Goal: Information Seeking & Learning: Learn about a topic

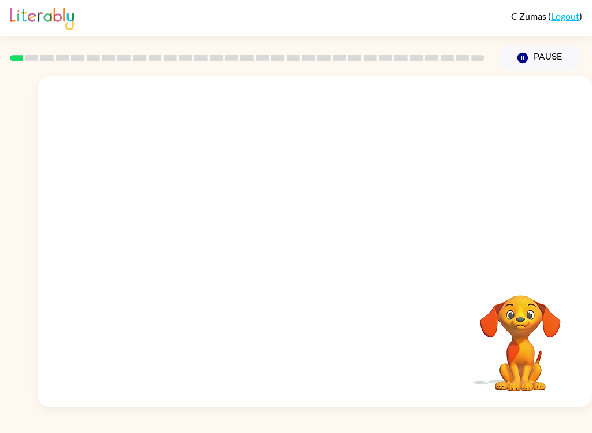
click at [185, 216] on video "Your browser must support playing .mp4 files to use Literably. Please try using…" at bounding box center [315, 173] width 555 height 194
click at [184, 215] on video "Your browser must support playing .mp4 files to use Literably. Please try using…" at bounding box center [315, 173] width 555 height 194
click at [330, 251] on button "button" at bounding box center [315, 247] width 74 height 42
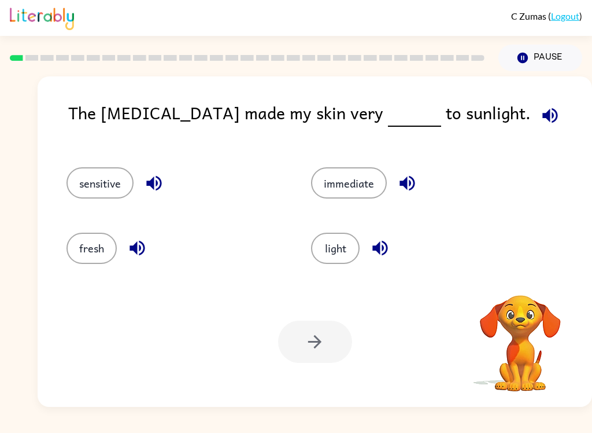
click at [543, 116] on icon "button" at bounding box center [550, 115] width 15 height 15
click at [540, 115] on icon "button" at bounding box center [550, 115] width 20 height 20
click at [93, 179] on button "sensitive" at bounding box center [100, 182] width 67 height 31
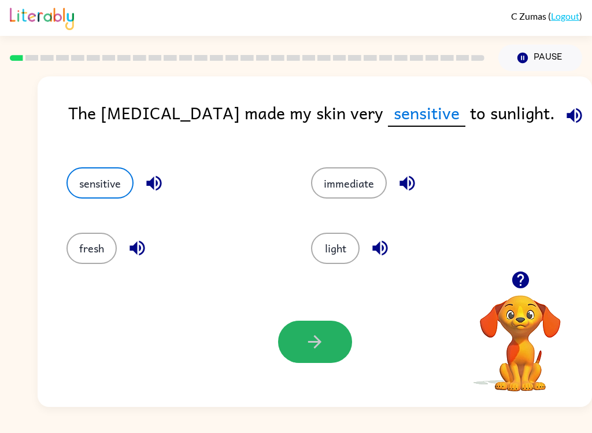
click at [325, 340] on button "button" at bounding box center [315, 341] width 74 height 42
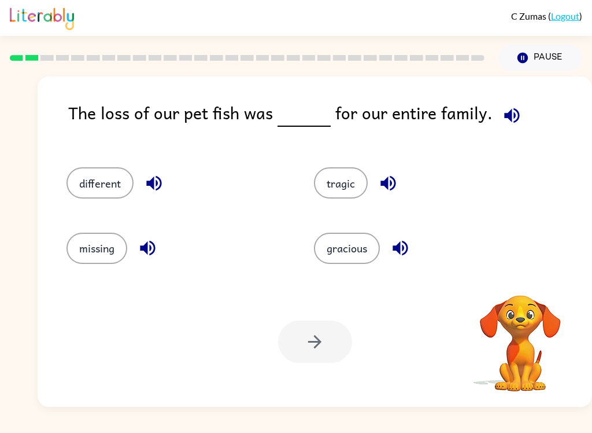
click at [507, 113] on icon "button" at bounding box center [512, 115] width 20 height 20
click at [389, 186] on icon "button" at bounding box center [388, 183] width 15 height 15
click at [401, 250] on icon "button" at bounding box center [400, 248] width 15 height 15
click at [162, 183] on icon "button" at bounding box center [154, 183] width 20 height 20
click at [149, 250] on icon "button" at bounding box center [148, 248] width 20 height 20
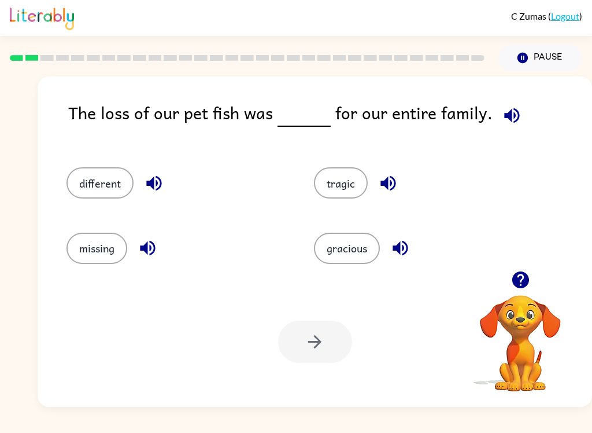
click at [346, 182] on button "tragic" at bounding box center [341, 182] width 54 height 31
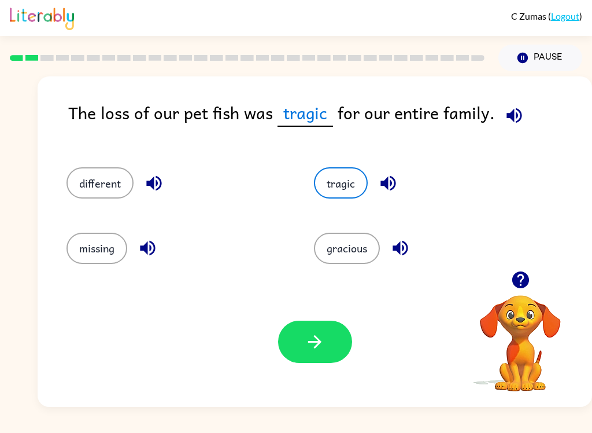
click at [320, 341] on icon "button" at bounding box center [314, 341] width 13 height 13
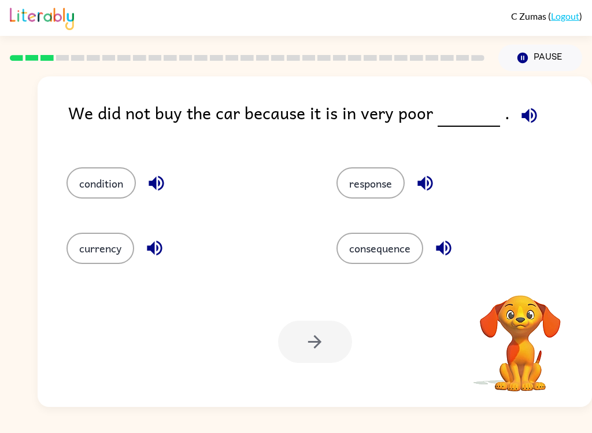
click at [530, 117] on icon "button" at bounding box center [529, 115] width 20 height 20
click at [530, 115] on icon "button" at bounding box center [529, 115] width 20 height 20
click at [525, 116] on icon "button" at bounding box center [529, 115] width 15 height 15
click at [533, 118] on button "button" at bounding box center [529, 115] width 29 height 29
click at [529, 120] on icon "button" at bounding box center [529, 115] width 20 height 20
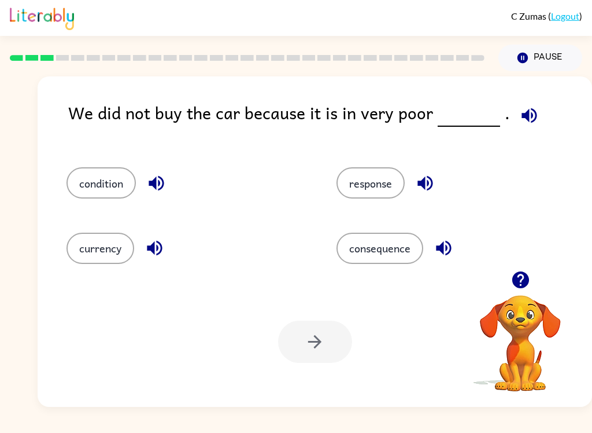
click at [525, 123] on icon "button" at bounding box center [529, 115] width 20 height 20
click at [529, 118] on icon "button" at bounding box center [529, 115] width 15 height 15
click at [157, 178] on icon "button" at bounding box center [156, 183] width 20 height 20
click at [160, 255] on icon "button" at bounding box center [155, 248] width 20 height 20
click at [425, 183] on icon "button" at bounding box center [425, 183] width 15 height 15
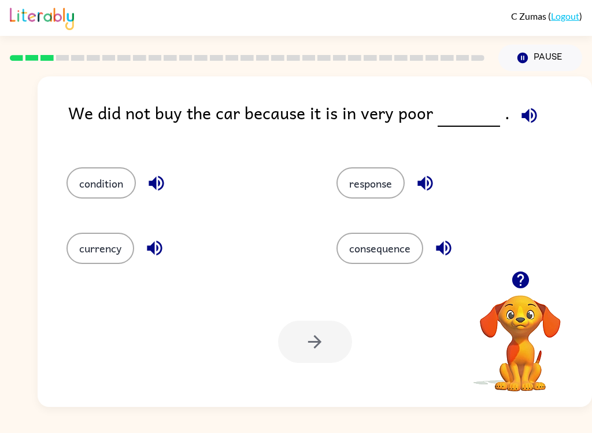
click at [447, 257] on icon "button" at bounding box center [444, 248] width 20 height 20
click at [93, 184] on button "condition" at bounding box center [101, 182] width 69 height 31
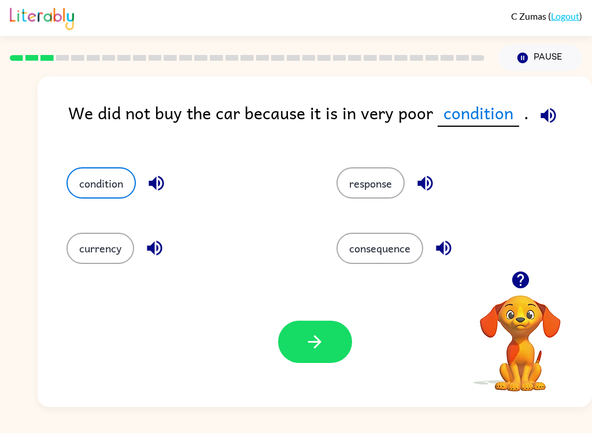
click at [337, 341] on button "button" at bounding box center [315, 341] width 74 height 42
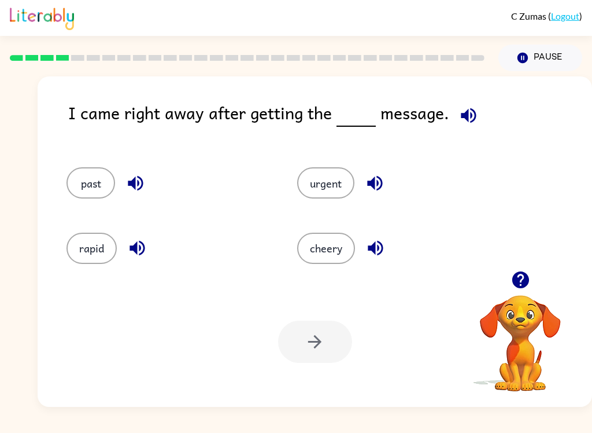
click at [466, 113] on icon "button" at bounding box center [469, 115] width 20 height 20
click at [374, 187] on icon "button" at bounding box center [374, 183] width 15 height 15
click at [333, 182] on button "urgent" at bounding box center [325, 182] width 57 height 31
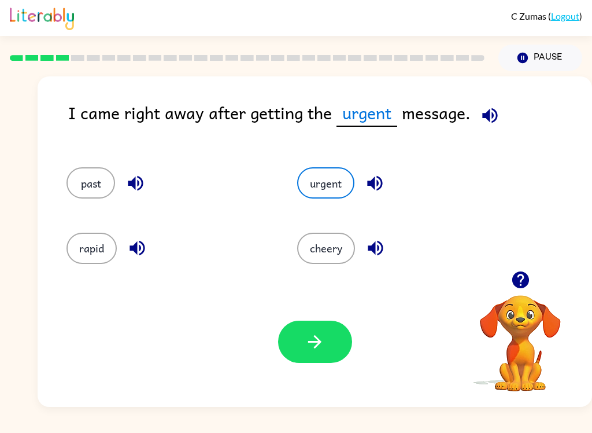
click at [473, 123] on span at bounding box center [488, 112] width 34 height 26
click at [491, 126] on icon "button" at bounding box center [490, 115] width 20 height 20
click at [326, 350] on button "button" at bounding box center [315, 341] width 74 height 42
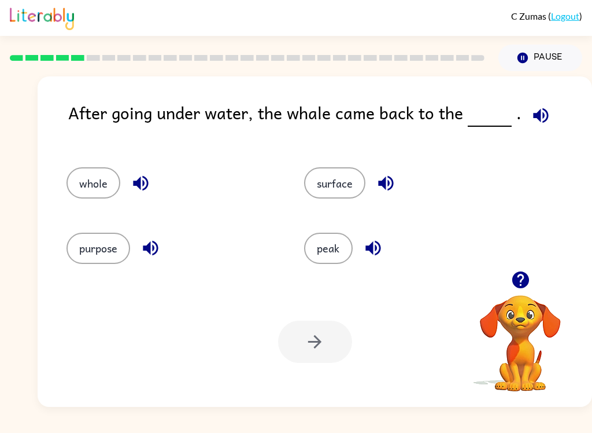
click at [538, 113] on icon "button" at bounding box center [541, 115] width 20 height 20
click at [149, 184] on icon "button" at bounding box center [141, 183] width 20 height 20
click at [153, 248] on icon "button" at bounding box center [150, 248] width 15 height 15
click at [389, 183] on icon "button" at bounding box center [385, 183] width 15 height 15
click at [381, 249] on icon "button" at bounding box center [373, 248] width 20 height 20
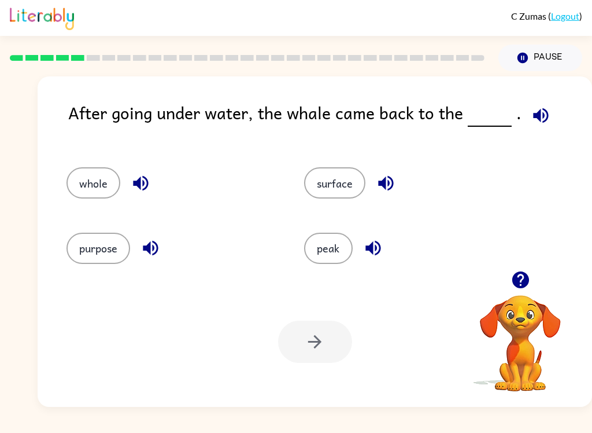
click at [345, 176] on button "surface" at bounding box center [334, 182] width 61 height 31
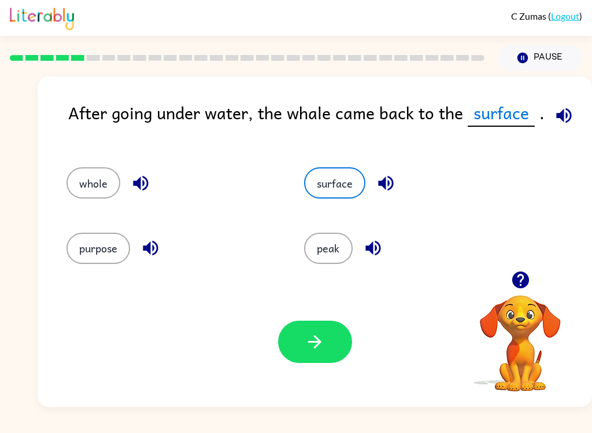
click at [327, 332] on button "button" at bounding box center [315, 341] width 74 height 42
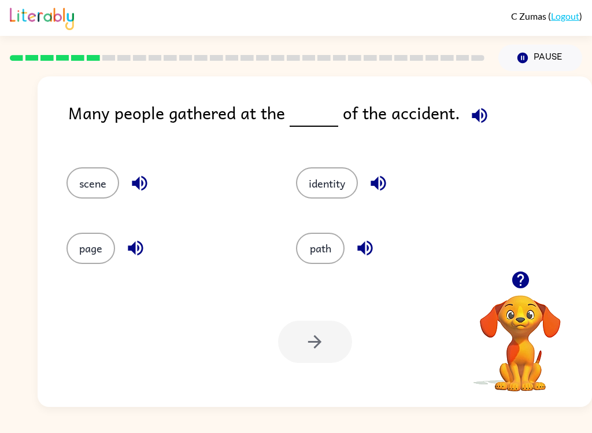
click at [480, 118] on icon "button" at bounding box center [480, 115] width 20 height 20
click at [388, 182] on icon "button" at bounding box center [378, 183] width 20 height 20
click at [149, 188] on icon "button" at bounding box center [140, 183] width 20 height 20
click at [84, 177] on button "scene" at bounding box center [93, 182] width 53 height 31
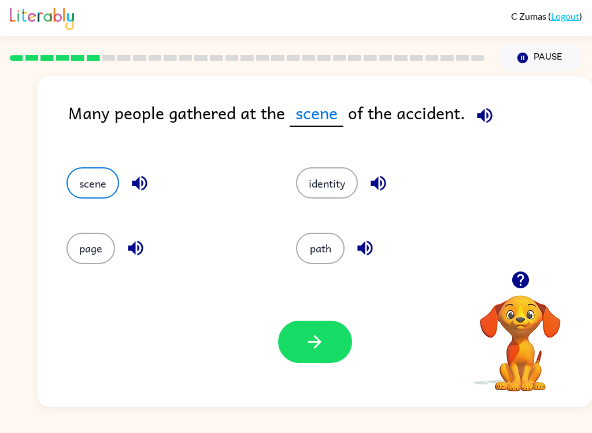
click at [332, 337] on button "button" at bounding box center [315, 341] width 74 height 42
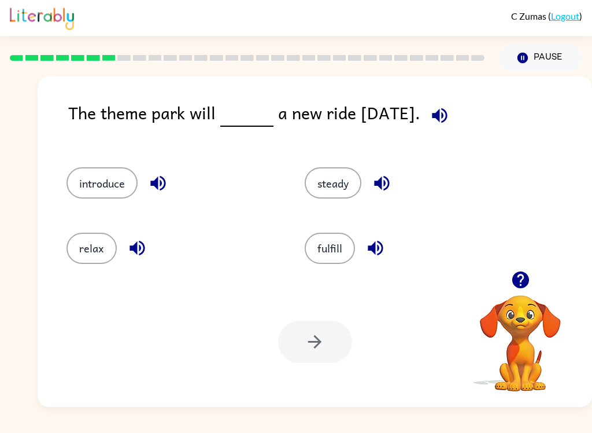
click at [455, 110] on button "button" at bounding box center [439, 115] width 29 height 29
click at [162, 178] on icon "button" at bounding box center [157, 183] width 15 height 15
click at [378, 182] on icon "button" at bounding box center [381, 183] width 15 height 15
click at [378, 246] on icon "button" at bounding box center [375, 248] width 15 height 15
click at [84, 175] on button "introduce" at bounding box center [102, 182] width 71 height 31
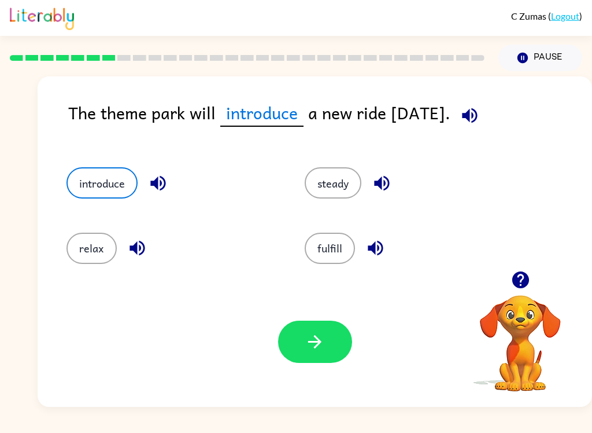
click at [327, 337] on button "button" at bounding box center [315, 341] width 74 height 42
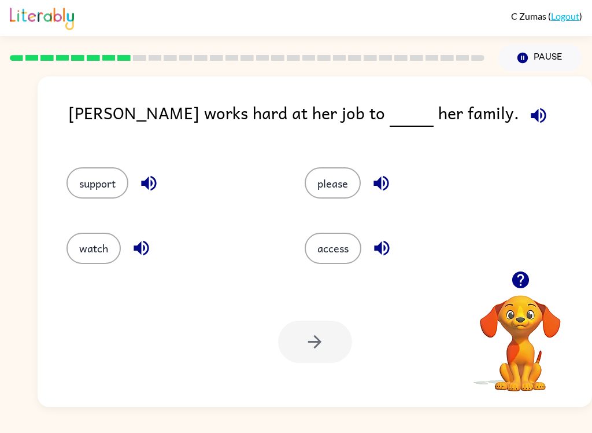
click at [524, 108] on button "button" at bounding box center [538, 115] width 29 height 29
click at [154, 174] on icon "button" at bounding box center [149, 183] width 20 height 20
click at [146, 255] on icon "button" at bounding box center [141, 248] width 15 height 15
click at [385, 185] on icon "button" at bounding box center [381, 183] width 15 height 15
click at [388, 255] on icon "button" at bounding box center [381, 248] width 15 height 15
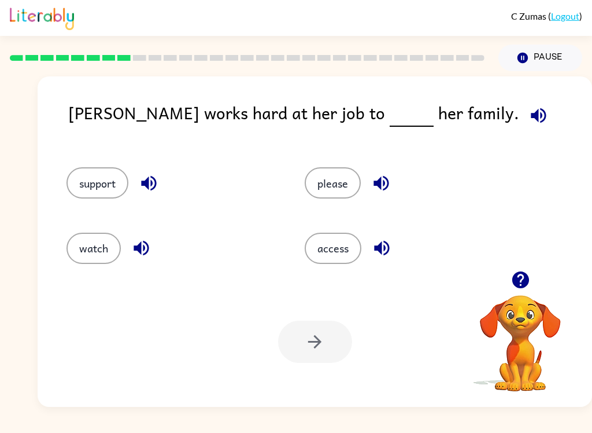
click at [84, 180] on button "support" at bounding box center [98, 182] width 62 height 31
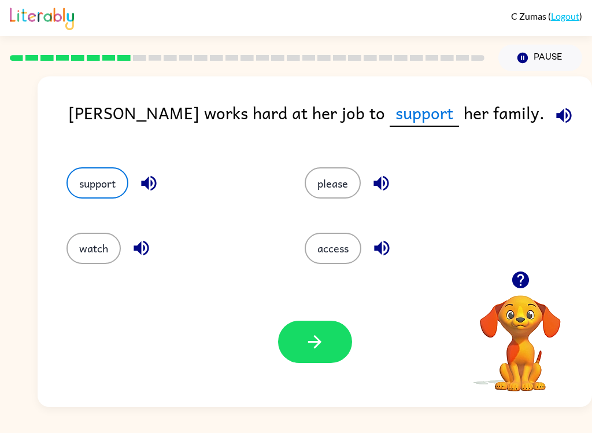
click at [315, 337] on icon "button" at bounding box center [314, 341] width 13 height 13
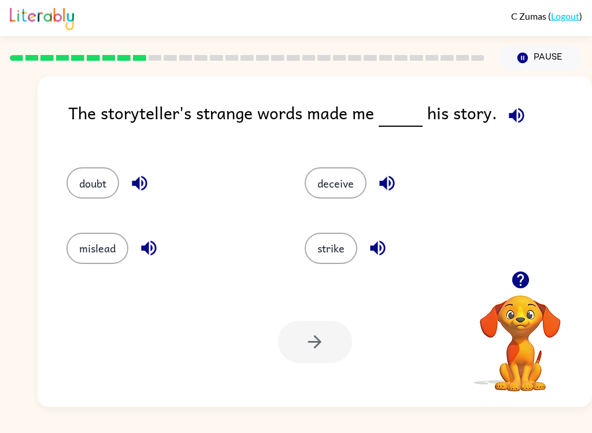
click at [511, 110] on icon "button" at bounding box center [517, 115] width 20 height 20
click at [145, 186] on icon "button" at bounding box center [140, 183] width 20 height 20
click at [152, 246] on icon "button" at bounding box center [148, 248] width 15 height 15
click at [396, 183] on icon "button" at bounding box center [387, 183] width 20 height 20
click at [384, 250] on icon "button" at bounding box center [378, 248] width 20 height 20
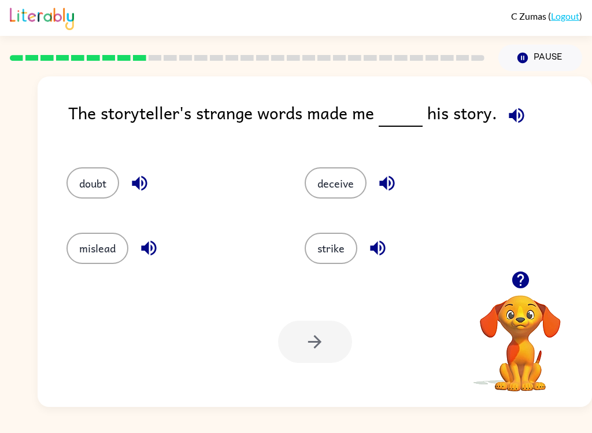
click at [89, 169] on button "doubt" at bounding box center [93, 182] width 53 height 31
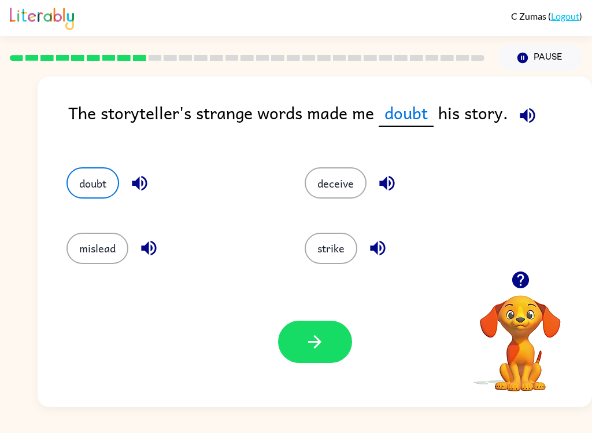
click at [137, 185] on icon "button" at bounding box center [139, 183] width 15 height 15
click at [327, 341] on button "button" at bounding box center [315, 341] width 74 height 42
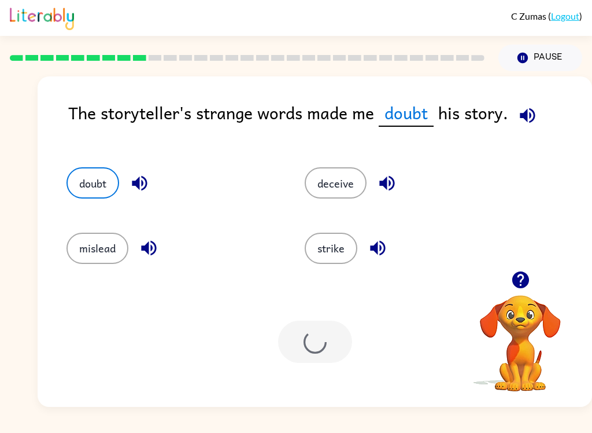
click at [322, 348] on div at bounding box center [315, 341] width 74 height 42
click at [321, 349] on div at bounding box center [315, 341] width 74 height 42
click at [323, 333] on div at bounding box center [315, 341] width 74 height 42
click at [137, 171] on button "button" at bounding box center [139, 182] width 29 height 29
click at [139, 178] on icon "button" at bounding box center [140, 183] width 20 height 20
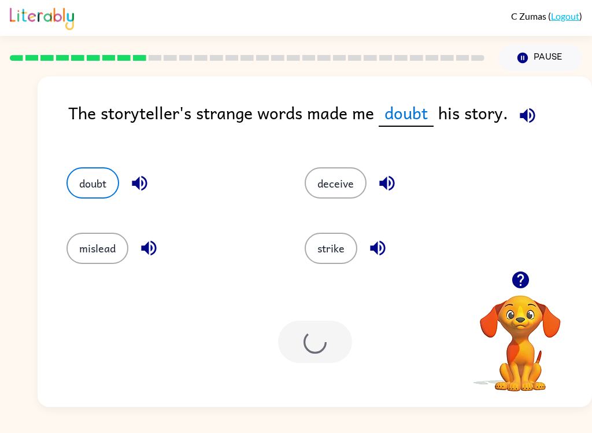
click at [141, 186] on icon "button" at bounding box center [140, 183] width 20 height 20
click at [219, 326] on div "Your browser must support playing .mp4 files to use Literably. Please try using…" at bounding box center [315, 341] width 555 height 130
click at [295, 345] on div at bounding box center [315, 341] width 74 height 42
click at [295, 344] on div at bounding box center [315, 341] width 74 height 42
click at [274, 345] on div "Your browser must support playing .mp4 files to use Literably. Please try using…" at bounding box center [315, 341] width 555 height 130
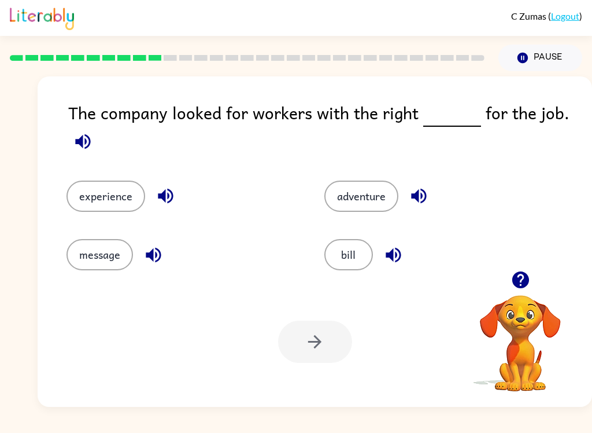
click at [90, 142] on icon "button" at bounding box center [82, 141] width 15 height 15
click at [159, 201] on icon "button" at bounding box center [166, 196] width 20 height 20
click at [154, 257] on icon "button" at bounding box center [153, 255] width 20 height 20
click at [422, 196] on icon "button" at bounding box center [418, 196] width 15 height 15
click at [393, 257] on icon "button" at bounding box center [393, 255] width 20 height 20
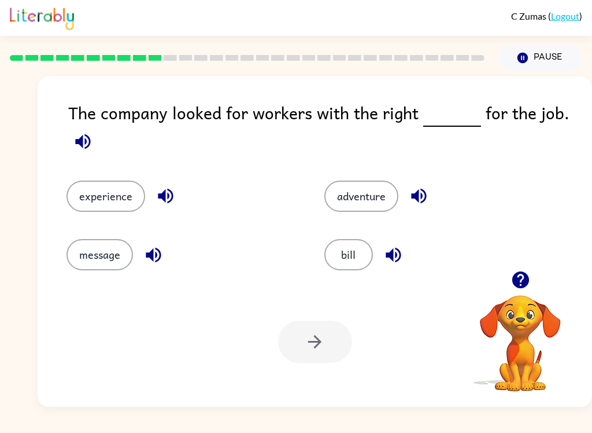
click at [123, 191] on button "experience" at bounding box center [106, 195] width 79 height 31
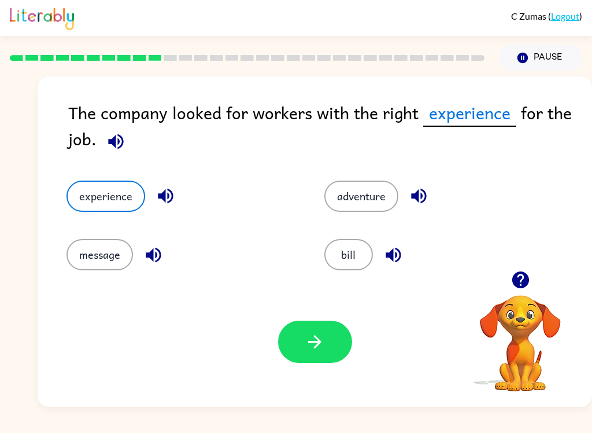
click at [315, 341] on icon "button" at bounding box center [315, 341] width 20 height 20
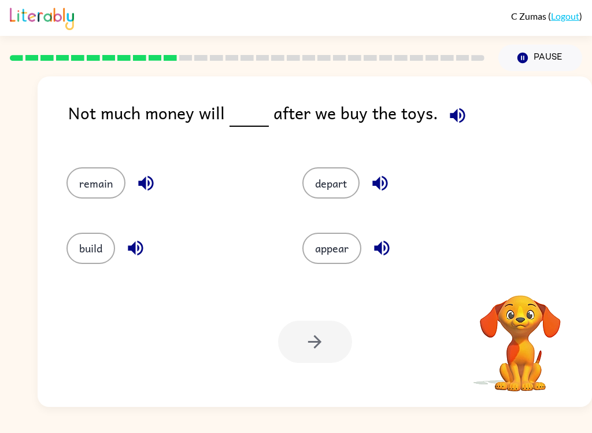
click at [458, 113] on icon "button" at bounding box center [458, 115] width 20 height 20
click at [147, 190] on icon "button" at bounding box center [146, 183] width 20 height 20
click at [139, 245] on icon "button" at bounding box center [136, 248] width 20 height 20
click at [385, 185] on icon "button" at bounding box center [380, 183] width 20 height 20
click at [382, 254] on icon "button" at bounding box center [381, 248] width 15 height 15
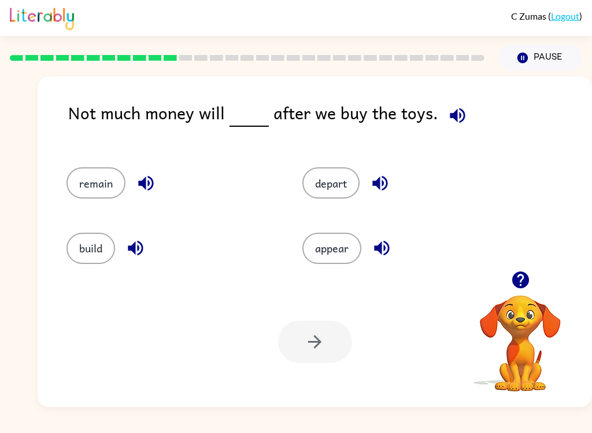
click at [90, 179] on button "remain" at bounding box center [96, 182] width 59 height 31
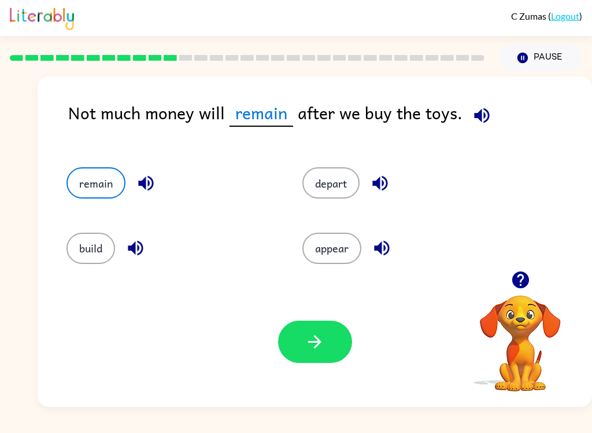
click at [327, 352] on button "button" at bounding box center [315, 341] width 74 height 42
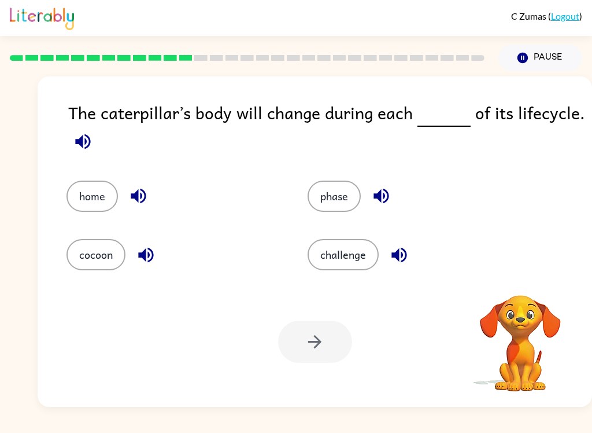
click at [80, 139] on icon "button" at bounding box center [83, 141] width 20 height 20
click at [75, 157] on div "The caterpillar’s body will change during each of its lifecycle." at bounding box center [330, 128] width 524 height 58
click at [138, 202] on icon "button" at bounding box center [138, 196] width 15 height 15
click at [151, 249] on icon "button" at bounding box center [146, 255] width 20 height 20
click at [380, 196] on icon "button" at bounding box center [381, 196] width 15 height 15
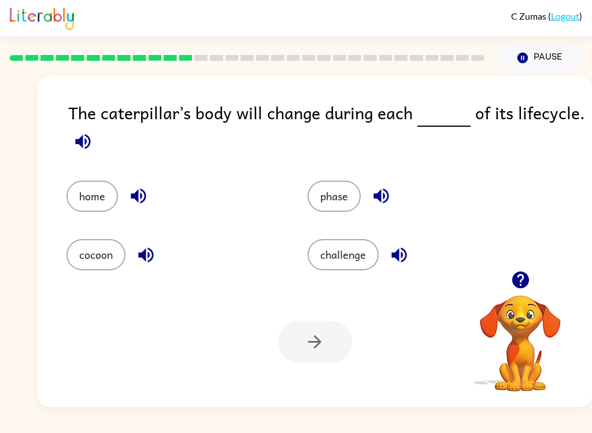
click at [377, 189] on icon "button" at bounding box center [381, 196] width 20 height 20
click at [347, 193] on button "phase" at bounding box center [334, 195] width 53 height 31
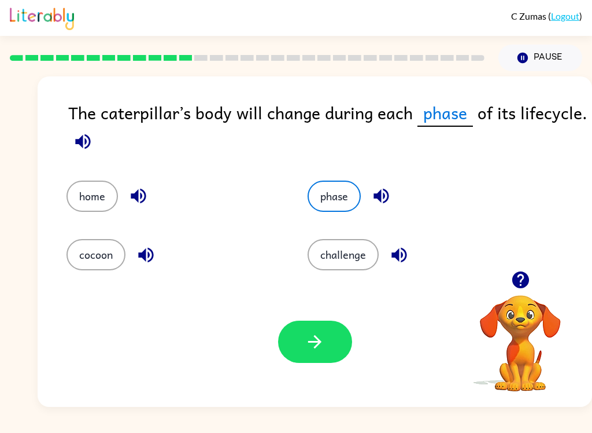
click at [334, 341] on button "button" at bounding box center [315, 341] width 74 height 42
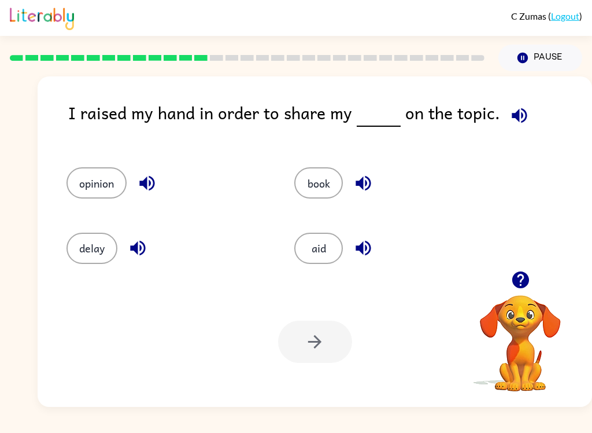
click at [511, 112] on icon "button" at bounding box center [520, 115] width 20 height 20
click at [145, 185] on icon "button" at bounding box center [146, 183] width 15 height 15
click at [146, 248] on icon "button" at bounding box center [138, 248] width 20 height 20
click at [360, 185] on icon "button" at bounding box center [363, 183] width 15 height 15
click at [369, 247] on icon "button" at bounding box center [363, 248] width 20 height 20
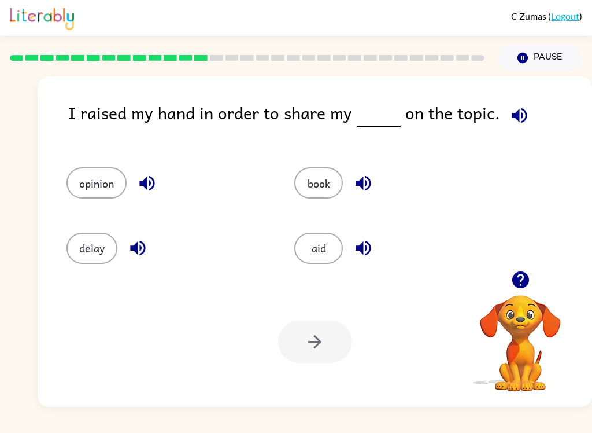
click at [106, 195] on button "opinion" at bounding box center [97, 182] width 60 height 31
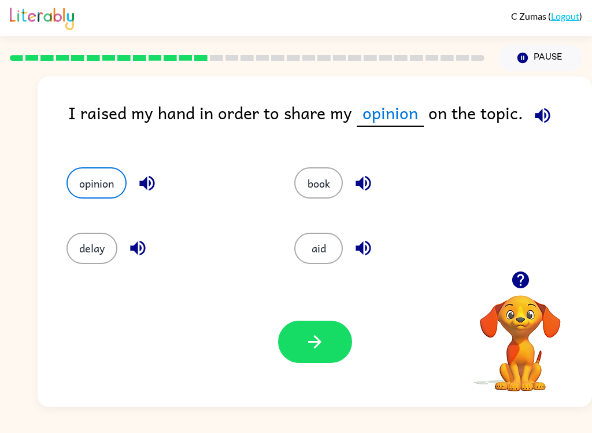
click at [310, 341] on icon "button" at bounding box center [315, 341] width 20 height 20
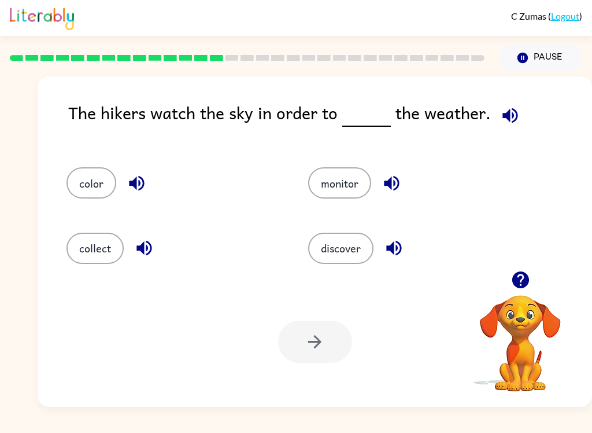
click at [509, 112] on icon "button" at bounding box center [510, 115] width 20 height 20
click at [135, 197] on button "button" at bounding box center [136, 182] width 29 height 29
click at [158, 252] on button "button" at bounding box center [144, 247] width 29 height 29
click at [403, 191] on button "button" at bounding box center [391, 182] width 29 height 29
click at [408, 244] on button "button" at bounding box center [393, 247] width 29 height 29
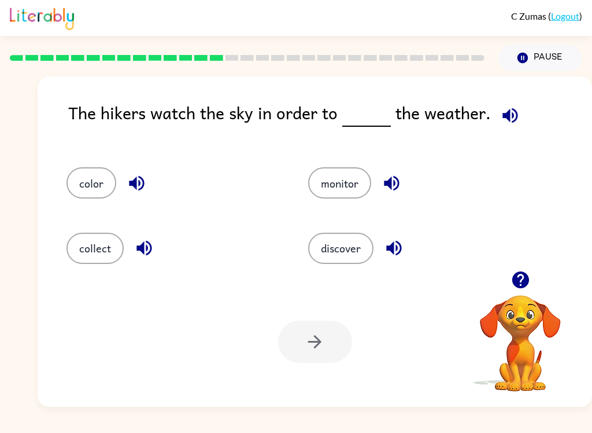
click at [355, 182] on button "monitor" at bounding box center [339, 182] width 63 height 31
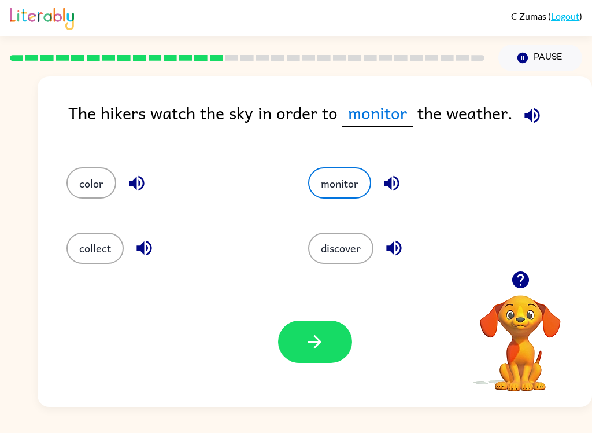
click at [328, 338] on button "button" at bounding box center [315, 341] width 74 height 42
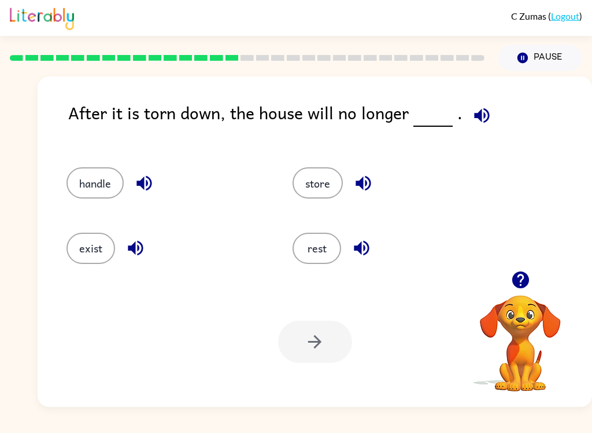
click at [478, 113] on icon "button" at bounding box center [482, 115] width 20 height 20
click at [146, 185] on icon "button" at bounding box center [144, 183] width 20 height 20
click at [140, 253] on icon "button" at bounding box center [135, 248] width 15 height 15
click at [352, 185] on button "button" at bounding box center [363, 182] width 29 height 29
click at [359, 255] on icon "button" at bounding box center [362, 248] width 20 height 20
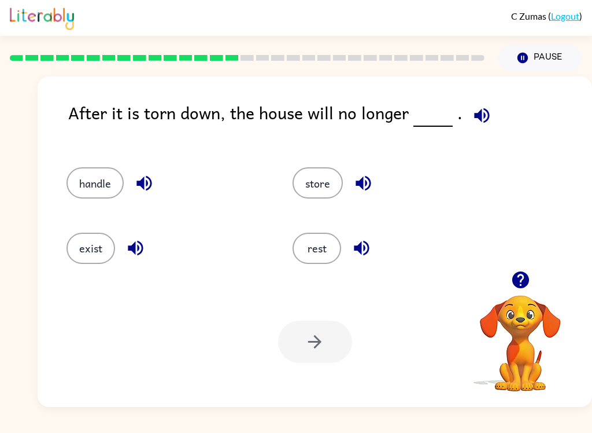
click at [75, 250] on button "exist" at bounding box center [91, 248] width 49 height 31
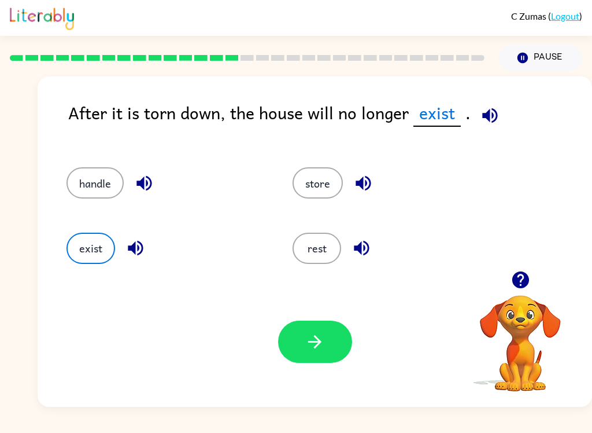
click at [308, 349] on icon "button" at bounding box center [315, 341] width 20 height 20
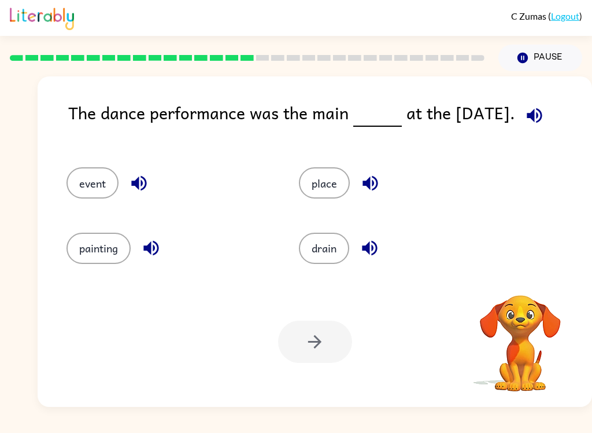
click at [534, 118] on icon "button" at bounding box center [534, 115] width 15 height 15
click at [545, 112] on icon "button" at bounding box center [535, 115] width 20 height 20
click at [138, 187] on icon "button" at bounding box center [138, 183] width 15 height 15
click at [160, 250] on icon "button" at bounding box center [151, 248] width 20 height 20
click at [140, 250] on button "button" at bounding box center [151, 247] width 29 height 29
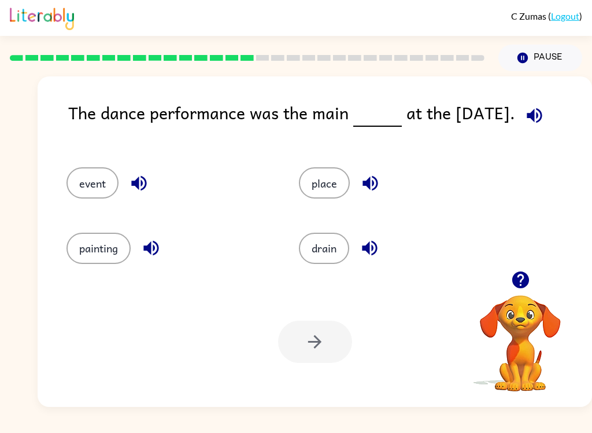
click at [367, 176] on icon "button" at bounding box center [370, 183] width 20 height 20
click at [377, 249] on icon "button" at bounding box center [369, 248] width 15 height 15
click at [84, 185] on button "event" at bounding box center [93, 182] width 52 height 31
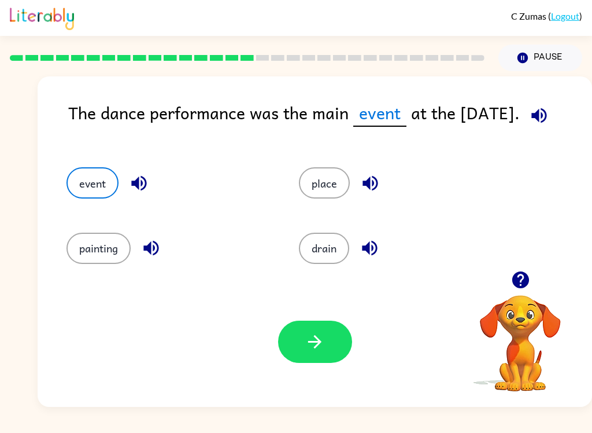
click at [315, 348] on icon "button" at bounding box center [314, 341] width 13 height 13
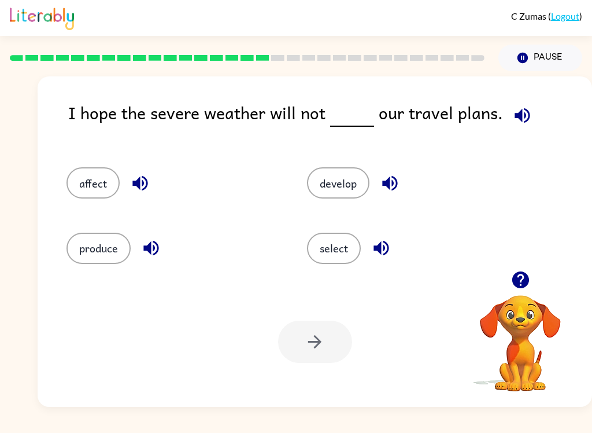
click at [553, 122] on div "I hope the severe weather will not our travel plans." at bounding box center [330, 121] width 524 height 45
click at [515, 116] on icon "button" at bounding box center [522, 115] width 15 height 15
click at [135, 185] on icon "button" at bounding box center [139, 183] width 15 height 15
click at [87, 189] on button "affect" at bounding box center [93, 182] width 53 height 31
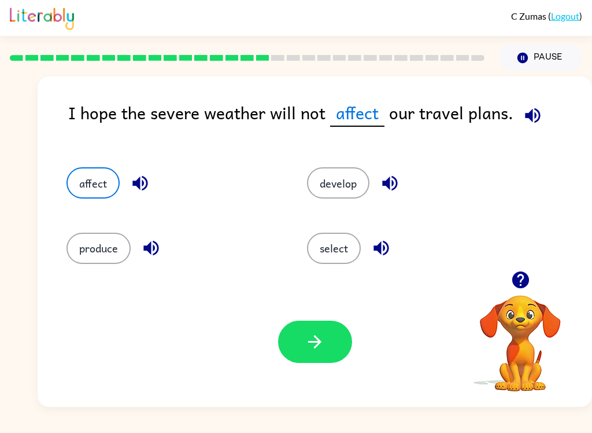
click at [320, 345] on icon "button" at bounding box center [315, 341] width 20 height 20
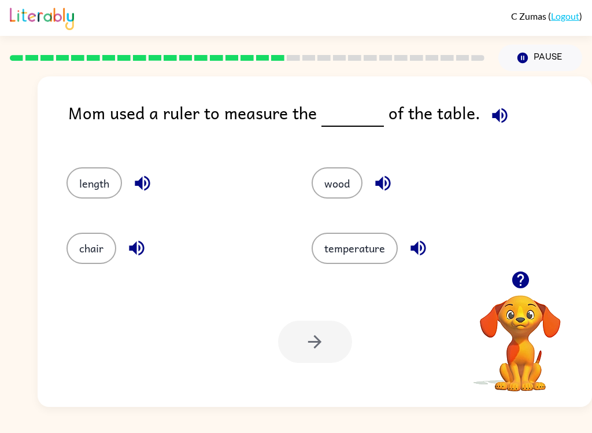
click at [97, 183] on button "length" at bounding box center [95, 182] width 56 height 31
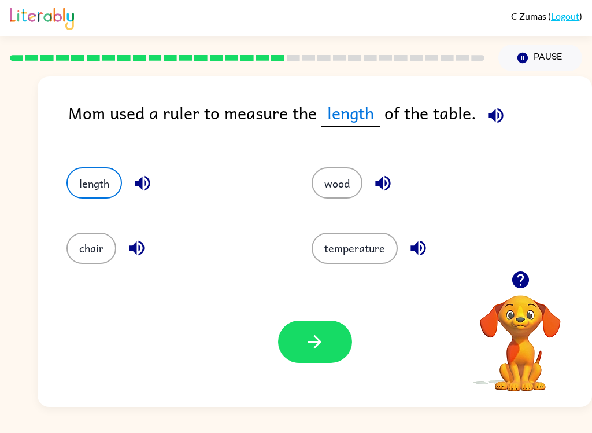
click at [320, 345] on icon "button" at bounding box center [315, 341] width 20 height 20
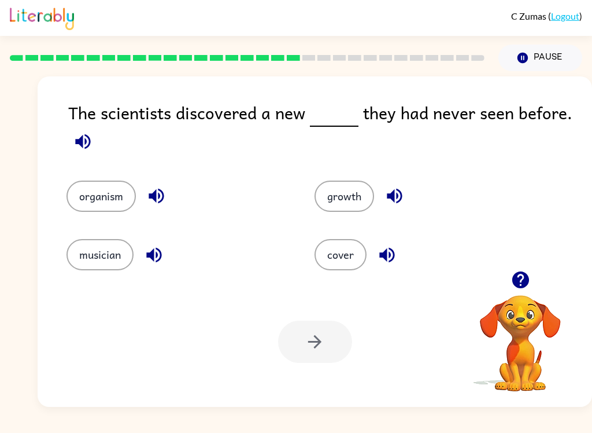
click at [309, 355] on div at bounding box center [315, 341] width 74 height 42
click at [82, 143] on icon "button" at bounding box center [82, 141] width 15 height 15
click at [163, 201] on icon "button" at bounding box center [156, 196] width 15 height 15
click at [158, 260] on icon "button" at bounding box center [154, 255] width 20 height 20
click at [405, 194] on icon "button" at bounding box center [395, 196] width 20 height 20
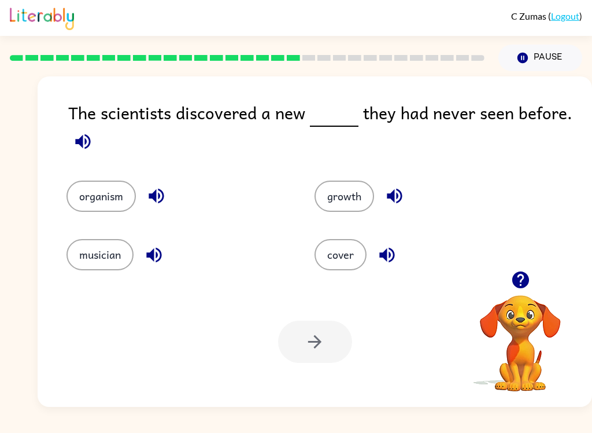
click at [399, 259] on button "button" at bounding box center [387, 254] width 29 height 29
click at [115, 198] on button "organism" at bounding box center [101, 195] width 69 height 31
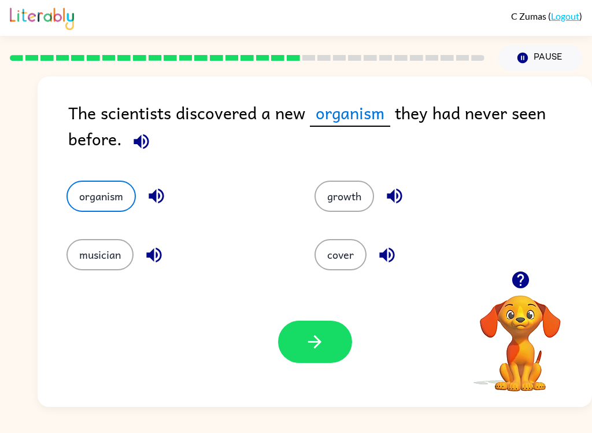
click at [134, 130] on button "button" at bounding box center [141, 141] width 29 height 29
click at [139, 145] on icon "button" at bounding box center [141, 141] width 15 height 15
click at [316, 351] on icon "button" at bounding box center [315, 341] width 20 height 20
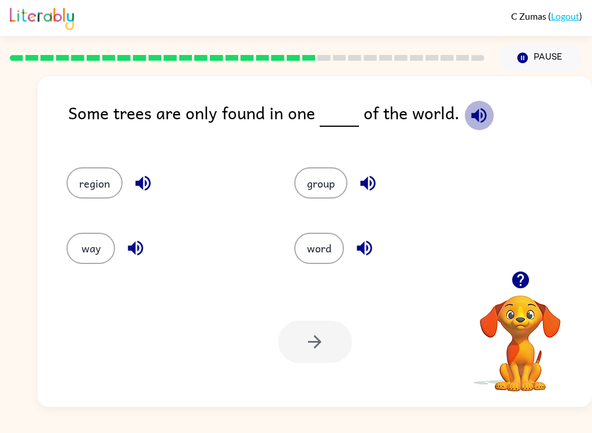
click at [476, 112] on icon "button" at bounding box center [479, 115] width 20 height 20
click at [148, 185] on icon "button" at bounding box center [143, 183] width 20 height 20
click at [137, 250] on icon "button" at bounding box center [136, 248] width 20 height 20
click at [368, 183] on icon "button" at bounding box center [368, 183] width 20 height 20
click at [374, 248] on icon "button" at bounding box center [365, 248] width 20 height 20
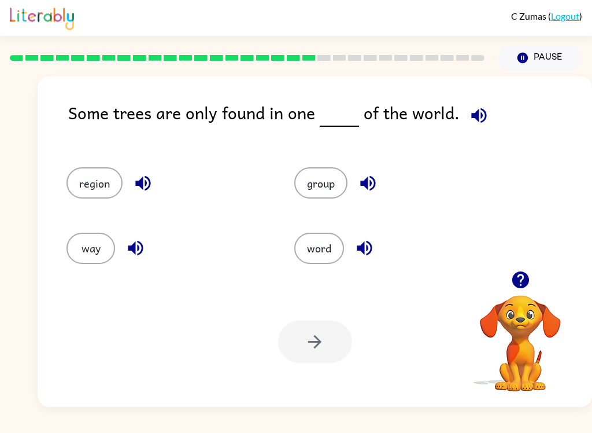
click at [93, 183] on button "region" at bounding box center [95, 182] width 56 height 31
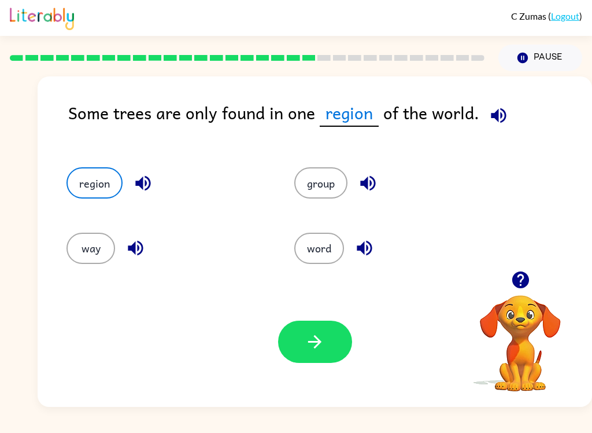
click at [359, 112] on span "region" at bounding box center [349, 112] width 59 height 27
click at [359, 111] on span "region" at bounding box center [349, 112] width 59 height 27
click at [358, 120] on span "region" at bounding box center [349, 112] width 59 height 27
click at [321, 341] on icon "button" at bounding box center [315, 341] width 20 height 20
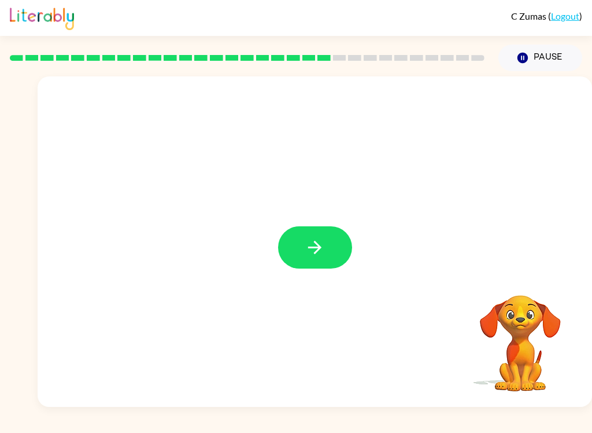
click at [339, 237] on button "button" at bounding box center [315, 247] width 74 height 42
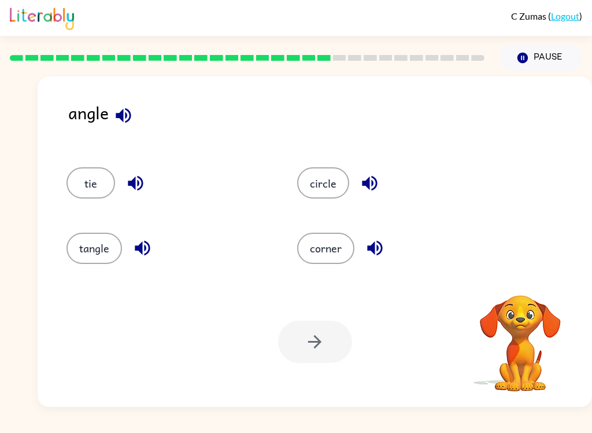
click at [131, 111] on icon "button" at bounding box center [123, 115] width 20 height 20
click at [127, 116] on icon "button" at bounding box center [123, 115] width 15 height 15
click at [142, 195] on button "button" at bounding box center [135, 182] width 29 height 29
click at [142, 259] on button "button" at bounding box center [142, 247] width 29 height 29
click at [369, 178] on icon "button" at bounding box center [370, 183] width 20 height 20
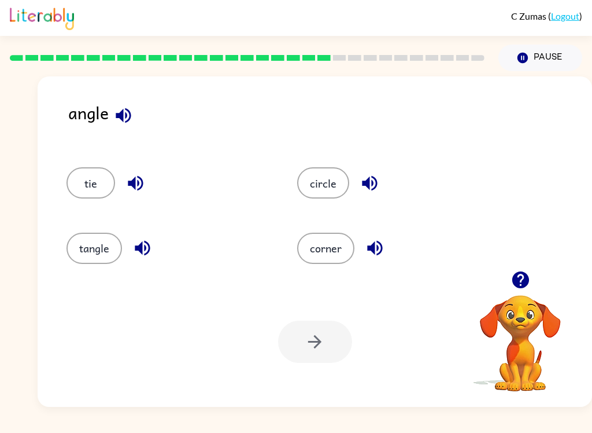
click at [373, 245] on icon "button" at bounding box center [374, 248] width 15 height 15
click at [315, 235] on button "corner" at bounding box center [325, 248] width 57 height 31
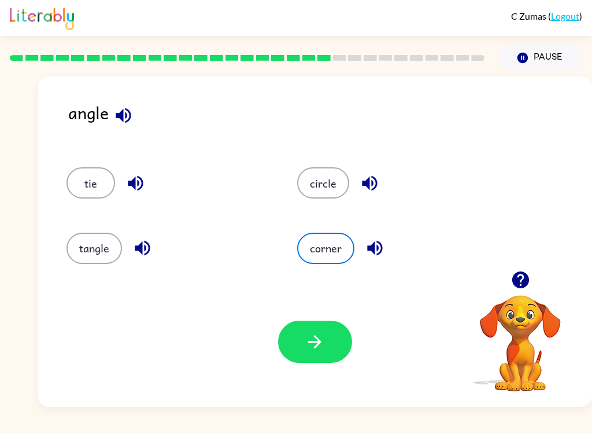
click at [313, 345] on icon "button" at bounding box center [315, 341] width 20 height 20
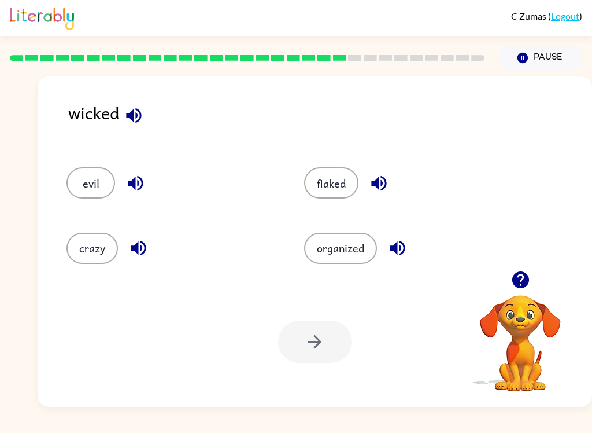
click at [136, 109] on icon "button" at bounding box center [133, 115] width 15 height 15
click at [135, 183] on icon "button" at bounding box center [135, 183] width 15 height 15
click at [89, 174] on button "evil" at bounding box center [91, 182] width 49 height 31
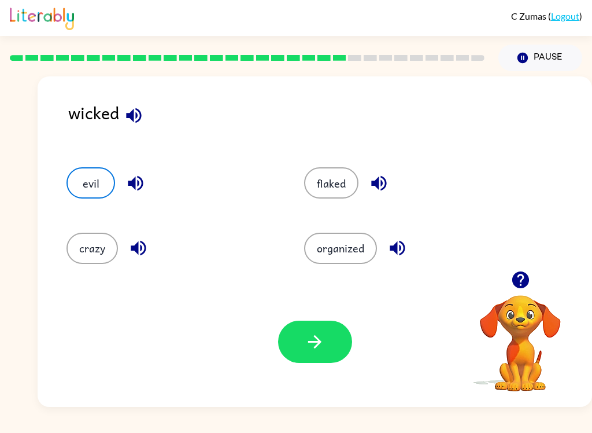
click at [313, 336] on icon "button" at bounding box center [315, 341] width 20 height 20
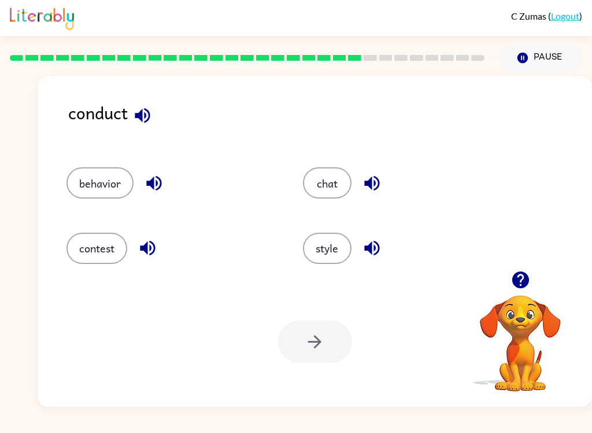
click at [139, 113] on icon "button" at bounding box center [142, 115] width 20 height 20
click at [156, 176] on icon "button" at bounding box center [154, 183] width 20 height 20
click at [156, 242] on icon "button" at bounding box center [148, 248] width 20 height 20
click at [372, 180] on icon "button" at bounding box center [371, 183] width 15 height 15
click at [372, 248] on icon "button" at bounding box center [371, 248] width 15 height 15
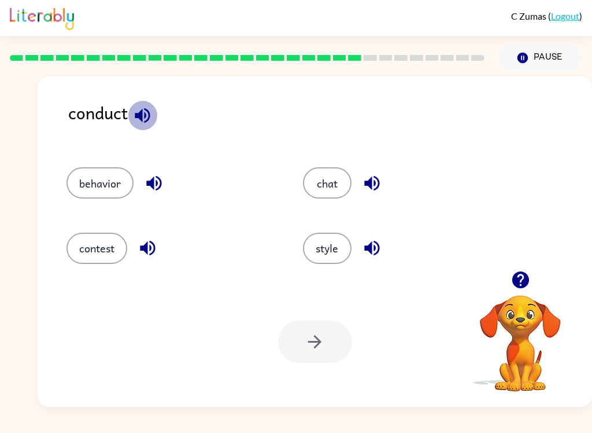
click at [142, 116] on icon "button" at bounding box center [142, 115] width 15 height 15
click at [132, 111] on icon "button" at bounding box center [142, 115] width 20 height 20
click at [106, 242] on button "contest" at bounding box center [97, 248] width 61 height 31
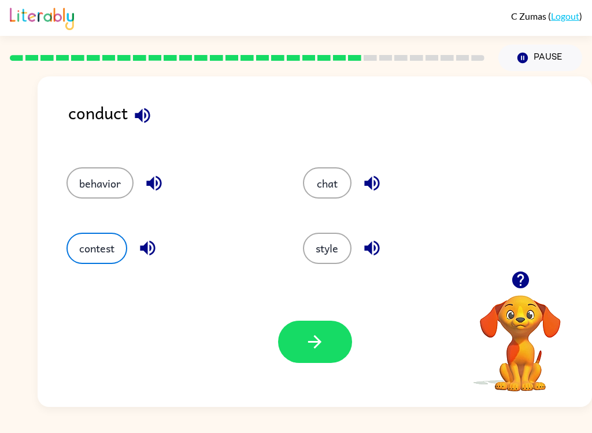
click at [304, 324] on button "button" at bounding box center [315, 341] width 74 height 42
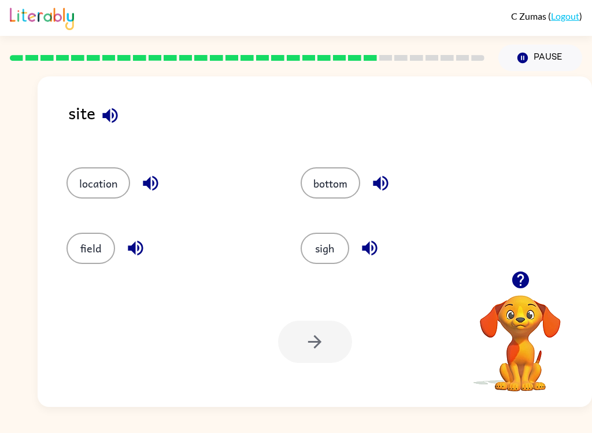
click at [116, 112] on icon "button" at bounding box center [109, 115] width 15 height 15
click at [157, 186] on icon "button" at bounding box center [150, 183] width 15 height 15
click at [137, 253] on icon "button" at bounding box center [136, 248] width 20 height 20
click at [388, 179] on icon "button" at bounding box center [381, 183] width 20 height 20
click at [383, 252] on button "button" at bounding box center [369, 247] width 29 height 29
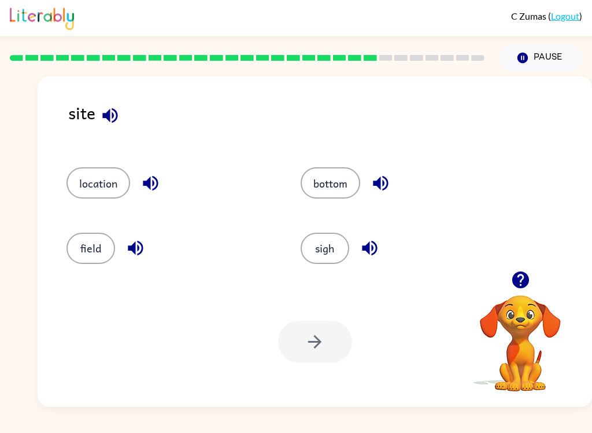
click at [121, 106] on div "site" at bounding box center [330, 121] width 524 height 45
click at [117, 193] on button "location" at bounding box center [99, 182] width 64 height 31
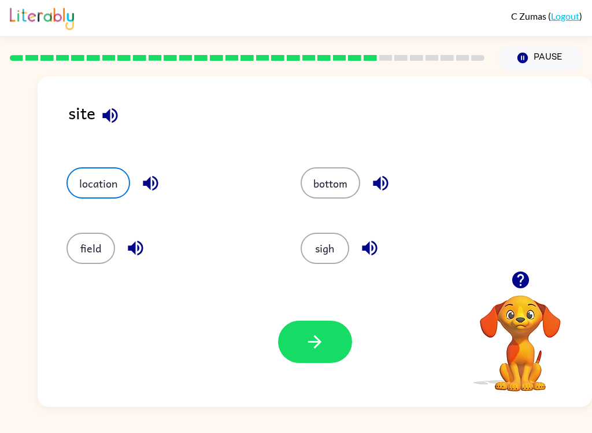
click at [320, 349] on icon "button" at bounding box center [315, 341] width 20 height 20
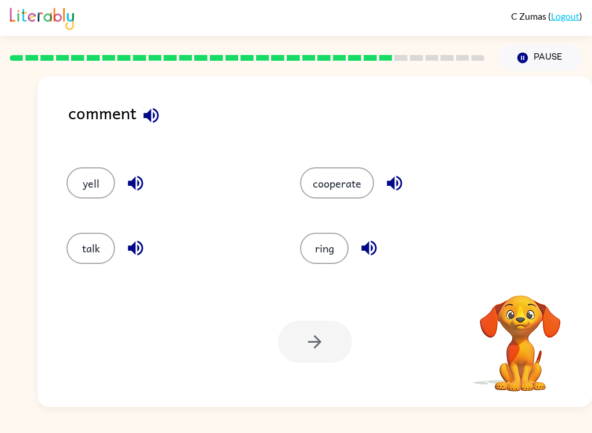
click at [148, 116] on icon "button" at bounding box center [150, 115] width 15 height 15
click at [132, 190] on icon "button" at bounding box center [136, 183] width 20 height 20
click at [139, 255] on icon "button" at bounding box center [135, 248] width 15 height 15
click at [393, 181] on icon "button" at bounding box center [394, 183] width 15 height 15
click at [380, 245] on button "button" at bounding box center [369, 247] width 29 height 29
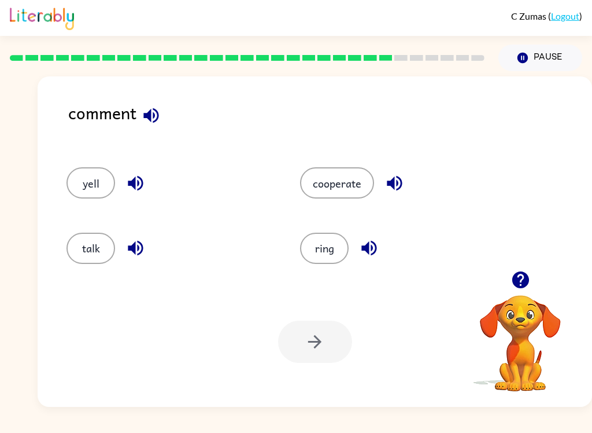
click at [150, 112] on icon "button" at bounding box center [150, 115] width 15 height 15
click at [143, 193] on icon "button" at bounding box center [136, 183] width 20 height 20
click at [135, 254] on icon "button" at bounding box center [135, 248] width 15 height 15
click at [89, 246] on button "talk" at bounding box center [91, 248] width 49 height 31
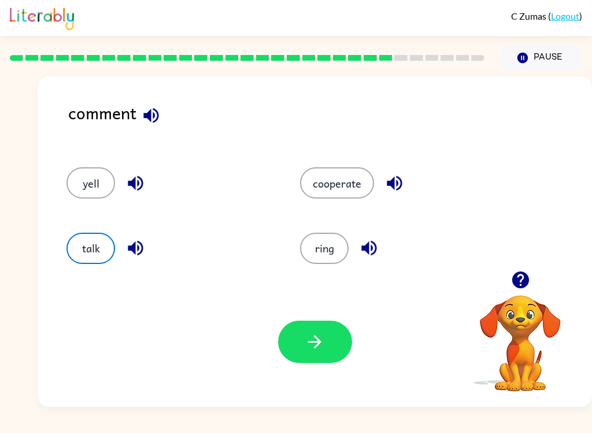
click at [394, 183] on icon "button" at bounding box center [394, 183] width 15 height 15
click at [80, 246] on button "talk" at bounding box center [91, 248] width 49 height 31
click at [329, 341] on button "button" at bounding box center [315, 341] width 74 height 42
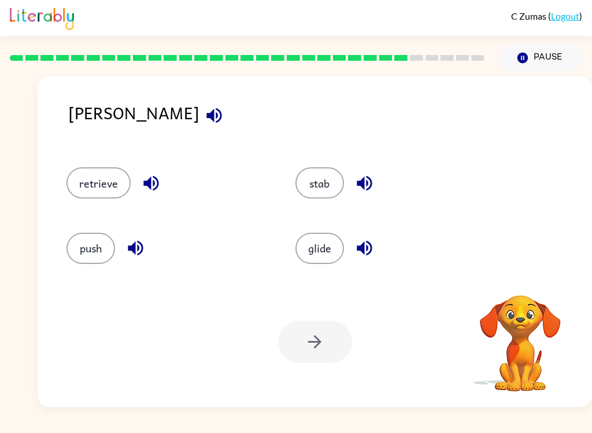
click at [204, 109] on icon "button" at bounding box center [214, 115] width 20 height 20
click at [158, 178] on icon "button" at bounding box center [151, 183] width 20 height 20
click at [132, 252] on icon "button" at bounding box center [135, 248] width 15 height 15
click at [367, 190] on icon "button" at bounding box center [364, 183] width 15 height 15
click at [326, 179] on button "stab" at bounding box center [320, 182] width 49 height 31
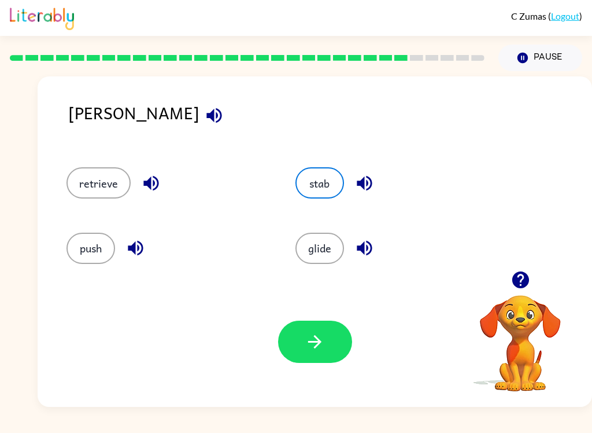
click at [335, 348] on button "button" at bounding box center [315, 341] width 74 height 42
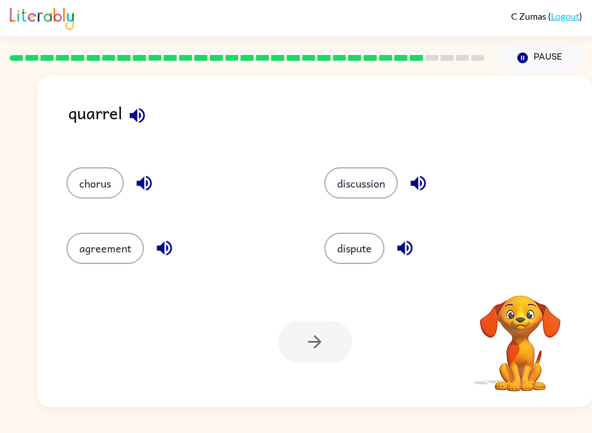
click at [133, 108] on icon "button" at bounding box center [137, 115] width 20 height 20
click at [149, 186] on icon "button" at bounding box center [144, 183] width 20 height 20
click at [171, 255] on icon "button" at bounding box center [164, 248] width 20 height 20
click at [415, 186] on icon "button" at bounding box center [418, 183] width 15 height 15
click at [412, 249] on icon "button" at bounding box center [405, 248] width 20 height 20
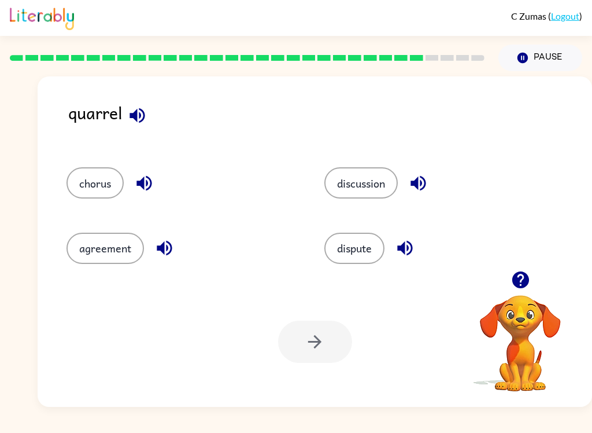
click at [376, 259] on button "dispute" at bounding box center [354, 248] width 60 height 31
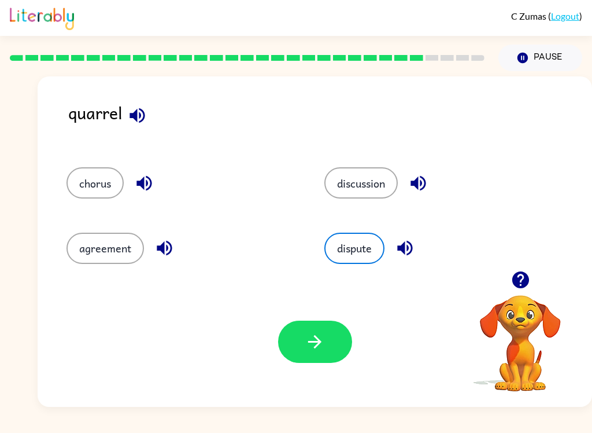
click at [82, 179] on button "chorus" at bounding box center [95, 182] width 57 height 31
click at [149, 180] on icon "button" at bounding box center [144, 183] width 20 height 20
click at [407, 254] on icon "button" at bounding box center [404, 248] width 15 height 15
click at [413, 183] on icon "button" at bounding box center [418, 183] width 20 height 20
click at [370, 241] on button "dispute" at bounding box center [354, 248] width 60 height 31
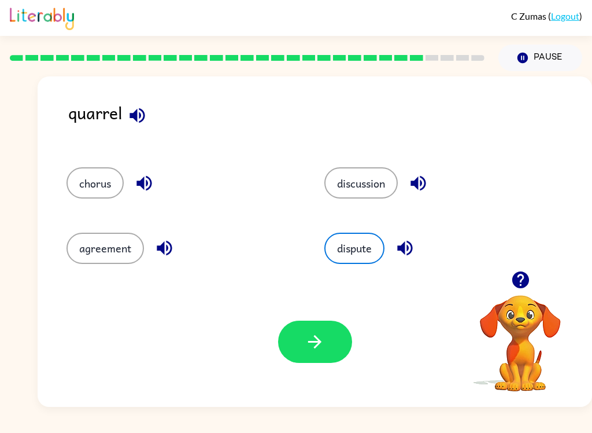
click at [325, 354] on button "button" at bounding box center [315, 341] width 74 height 42
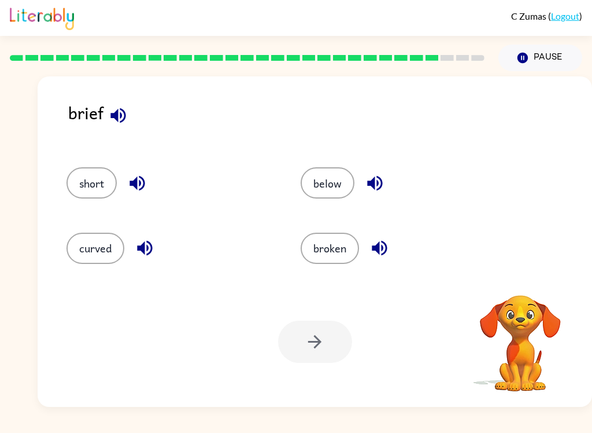
click at [125, 128] on button "button" at bounding box center [118, 115] width 29 height 29
click at [149, 191] on button "button" at bounding box center [137, 182] width 29 height 29
click at [146, 252] on icon "button" at bounding box center [145, 248] width 20 height 20
click at [378, 184] on icon "button" at bounding box center [374, 183] width 15 height 15
click at [391, 246] on button "button" at bounding box center [379, 247] width 29 height 29
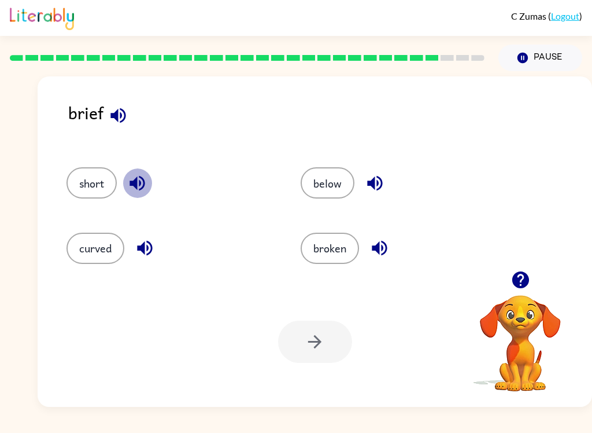
click at [139, 183] on icon "button" at bounding box center [137, 183] width 20 height 20
click at [116, 117] on icon "button" at bounding box center [117, 115] width 15 height 15
click at [142, 190] on icon "button" at bounding box center [137, 183] width 15 height 15
click at [79, 181] on button "short" at bounding box center [92, 182] width 50 height 31
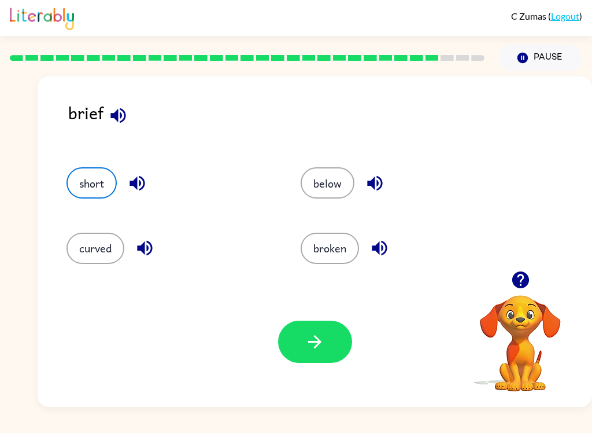
click at [321, 348] on icon "button" at bounding box center [315, 341] width 20 height 20
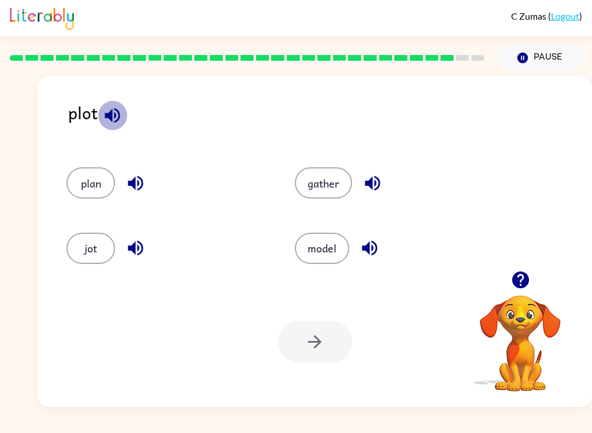
click at [107, 110] on icon "button" at bounding box center [112, 115] width 20 height 20
click at [143, 190] on icon "button" at bounding box center [136, 183] width 20 height 20
click at [136, 254] on icon "button" at bounding box center [136, 248] width 20 height 20
click at [373, 189] on icon "button" at bounding box center [372, 183] width 15 height 15
click at [371, 250] on icon "button" at bounding box center [369, 248] width 15 height 15
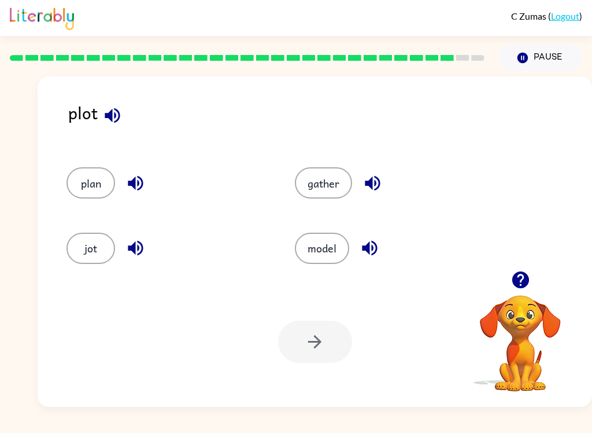
click at [73, 182] on button "plan" at bounding box center [91, 182] width 49 height 31
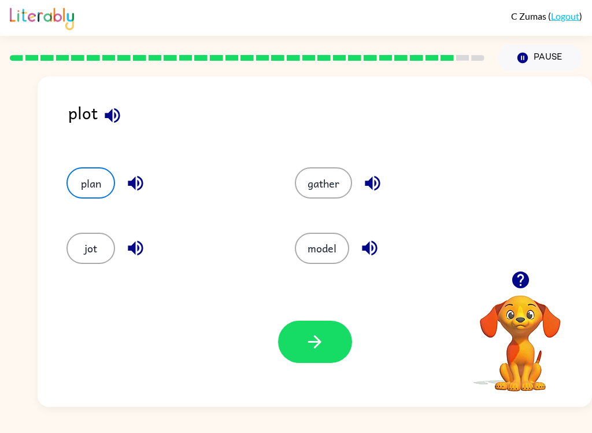
click at [328, 346] on button "button" at bounding box center [315, 341] width 74 height 42
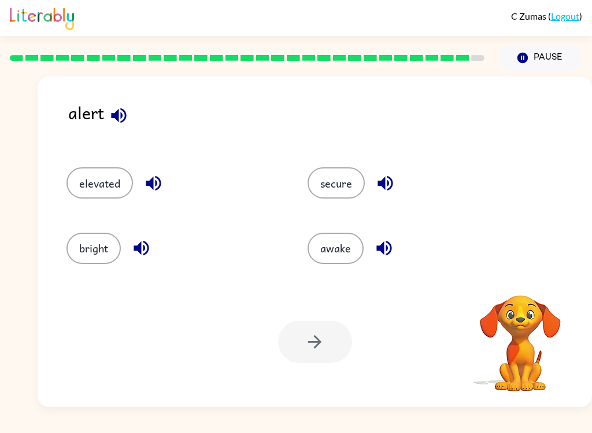
click at [108, 106] on button "button" at bounding box center [118, 115] width 29 height 29
click at [154, 188] on icon "button" at bounding box center [153, 183] width 20 height 20
click at [142, 254] on icon "button" at bounding box center [141, 248] width 20 height 20
click at [374, 190] on button "button" at bounding box center [385, 182] width 29 height 29
click at [382, 255] on icon "button" at bounding box center [384, 248] width 20 height 20
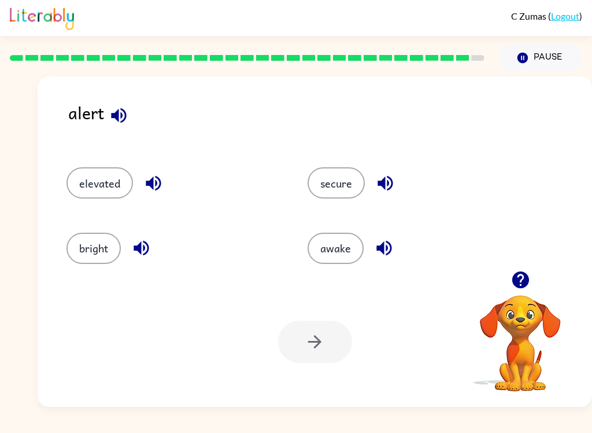
click at [380, 196] on button "button" at bounding box center [385, 182] width 29 height 29
click at [157, 183] on icon "button" at bounding box center [153, 183] width 15 height 15
click at [139, 252] on icon "button" at bounding box center [141, 248] width 15 height 15
click at [146, 173] on button "button" at bounding box center [153, 182] width 29 height 29
click at [98, 183] on button "elevated" at bounding box center [100, 182] width 67 height 31
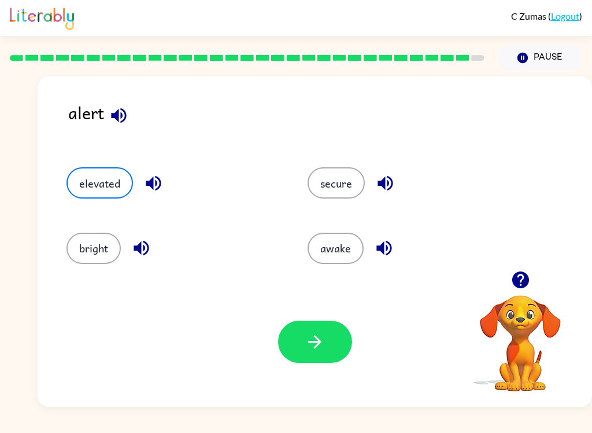
click at [343, 344] on button "button" at bounding box center [315, 341] width 74 height 42
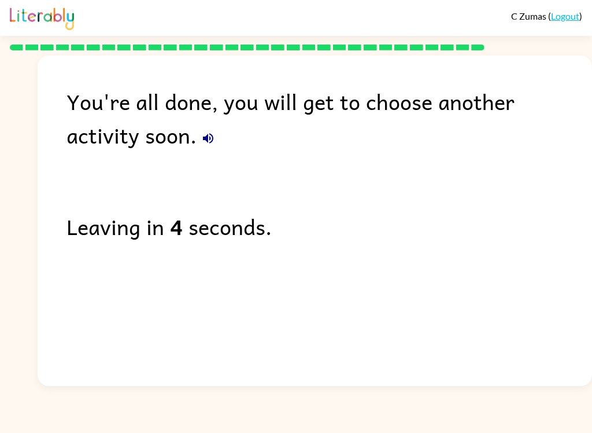
click at [201, 137] on icon "button" at bounding box center [208, 138] width 14 height 14
